Goal: Navigation & Orientation: Find specific page/section

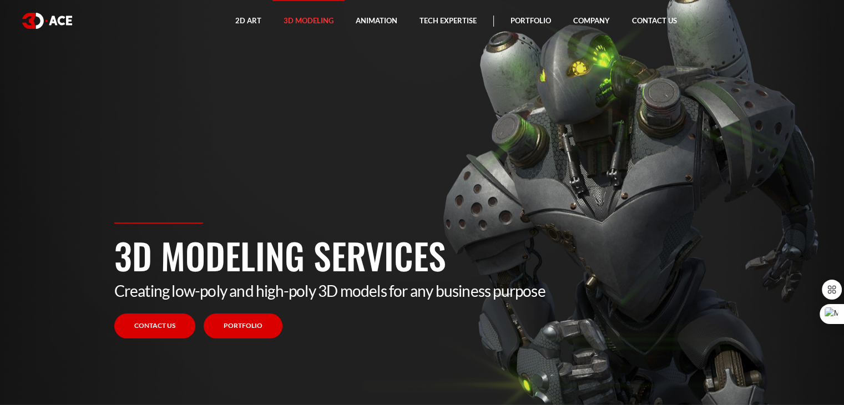
click at [260, 326] on link "Portfolio" at bounding box center [243, 326] width 79 height 25
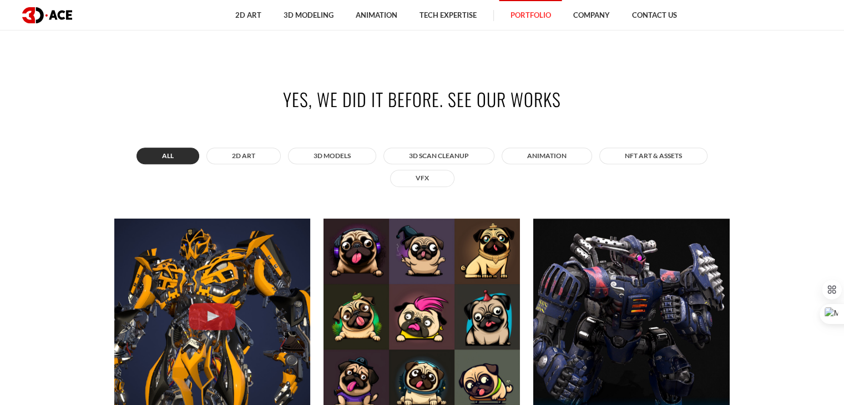
scroll to position [333, 0]
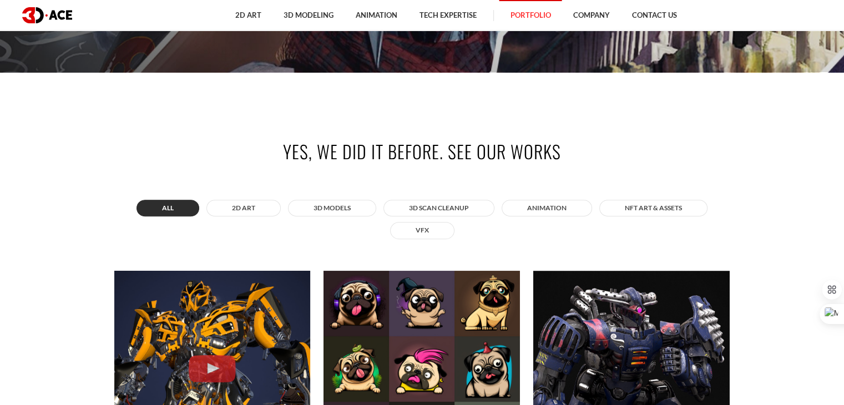
click at [414, 238] on div "All 2D ART 3D MODELS 3D Scan Cleanup ANIMATION NFT art & assets VFX" at bounding box center [422, 219] width 616 height 45
click at [414, 233] on button "VFX" at bounding box center [422, 230] width 64 height 17
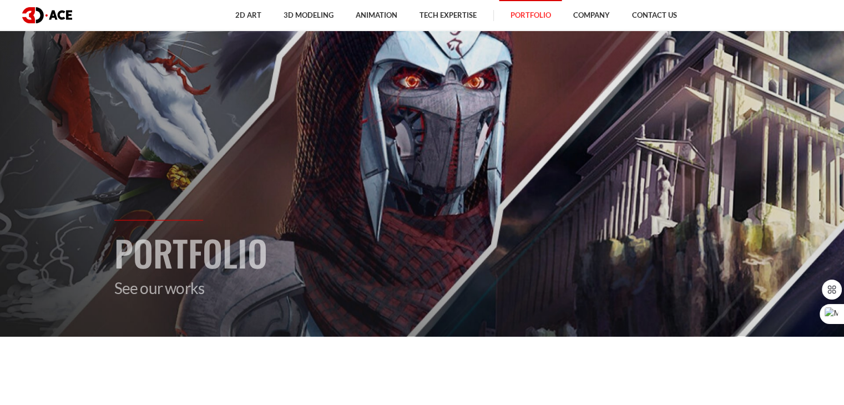
scroll to position [55, 0]
